Goal: Find specific page/section

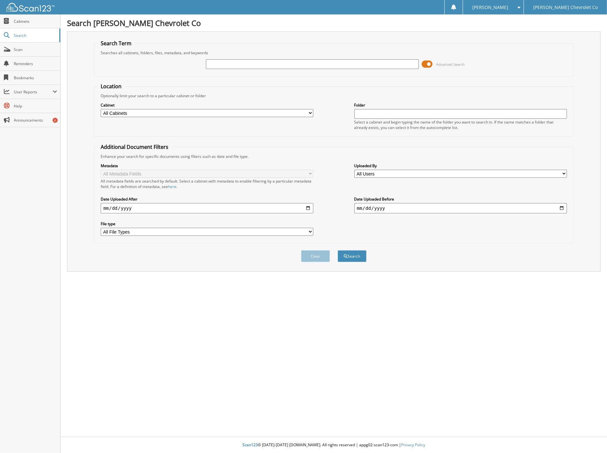
click at [225, 63] on input "text" at bounding box center [312, 64] width 213 height 10
type input "6062127"
click at [338, 250] on button "Search" at bounding box center [352, 256] width 29 height 12
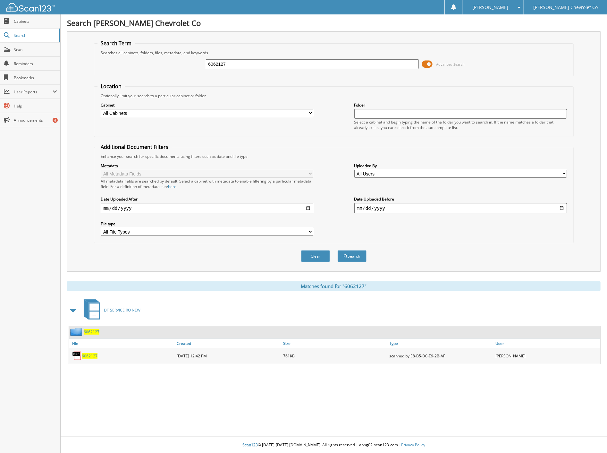
click at [94, 353] on span "6062127" at bounding box center [90, 355] width 16 height 5
click at [238, 67] on input "6062127" at bounding box center [312, 64] width 213 height 10
type input "6062002"
click at [338, 250] on button "Search" at bounding box center [352, 256] width 29 height 12
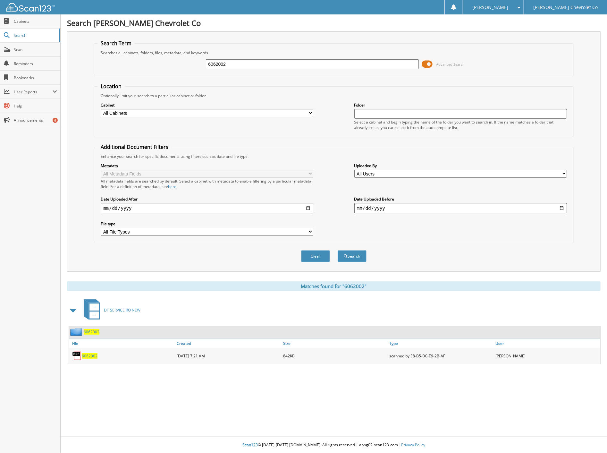
click at [92, 353] on link "6062002" at bounding box center [90, 355] width 16 height 5
drag, startPoint x: 42, startPoint y: 235, endPoint x: 92, endPoint y: 113, distance: 131.8
click at [42, 235] on div "Close Cabinets Search Scan Reminders Bookmarks User Reports" at bounding box center [30, 233] width 61 height 438
